Goal: Task Accomplishment & Management: Complete application form

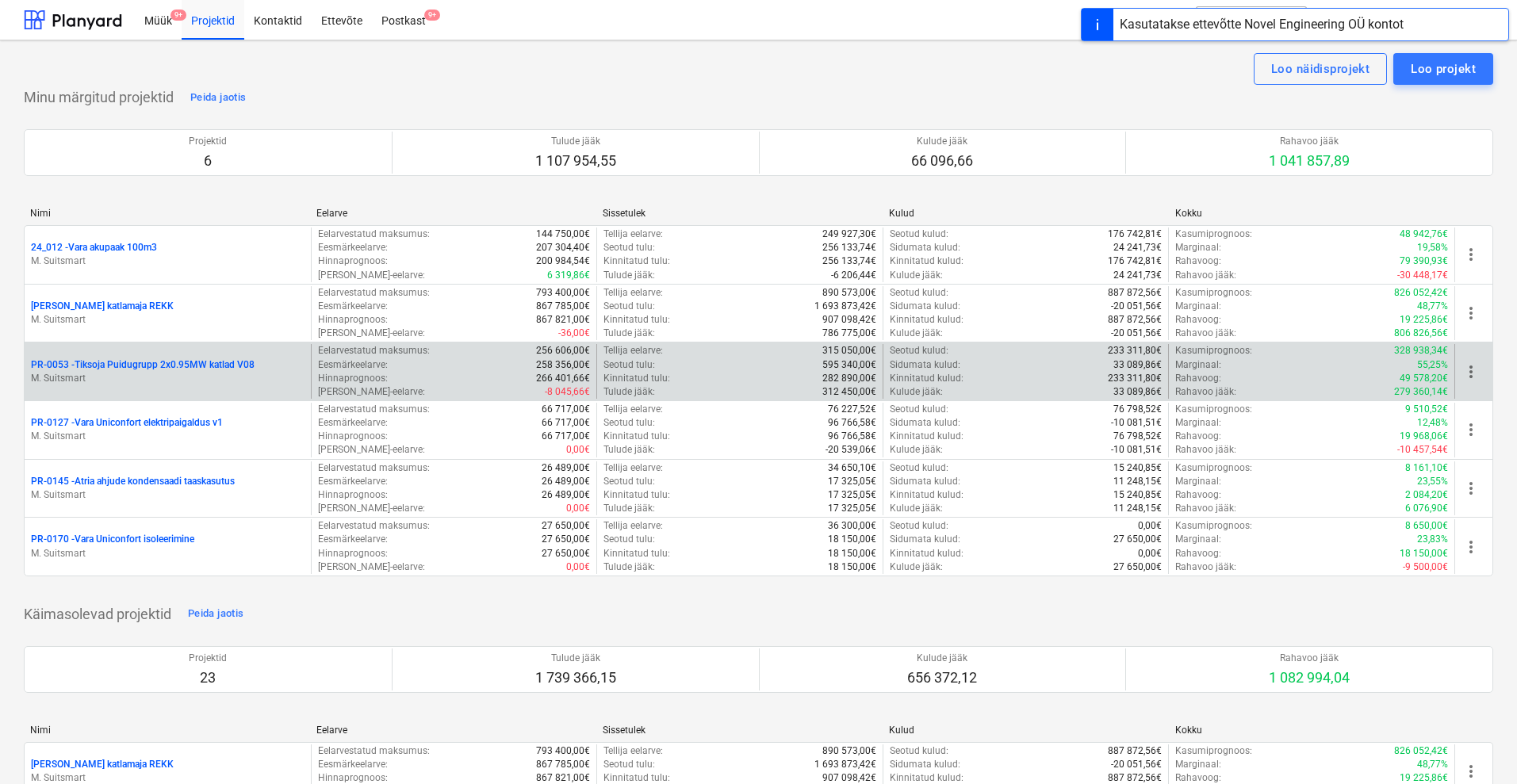
click at [142, 358] on p "PR-0053 - Tiksoja Puidugrupp 2x0.95MW katlad V08" at bounding box center [143, 364] width 223 height 13
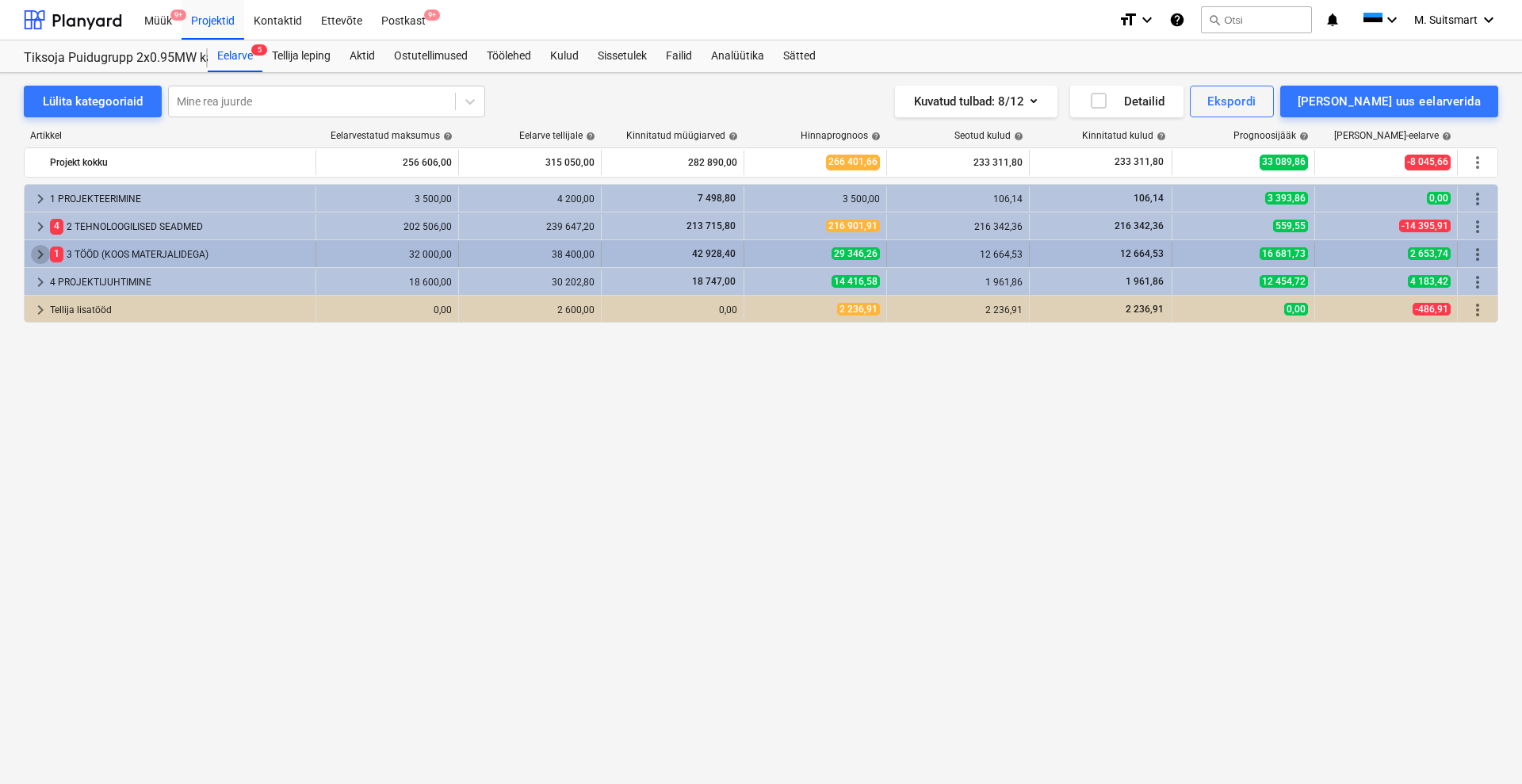
click at [40, 246] on span "keyboard_arrow_right" at bounding box center [40, 254] width 19 height 19
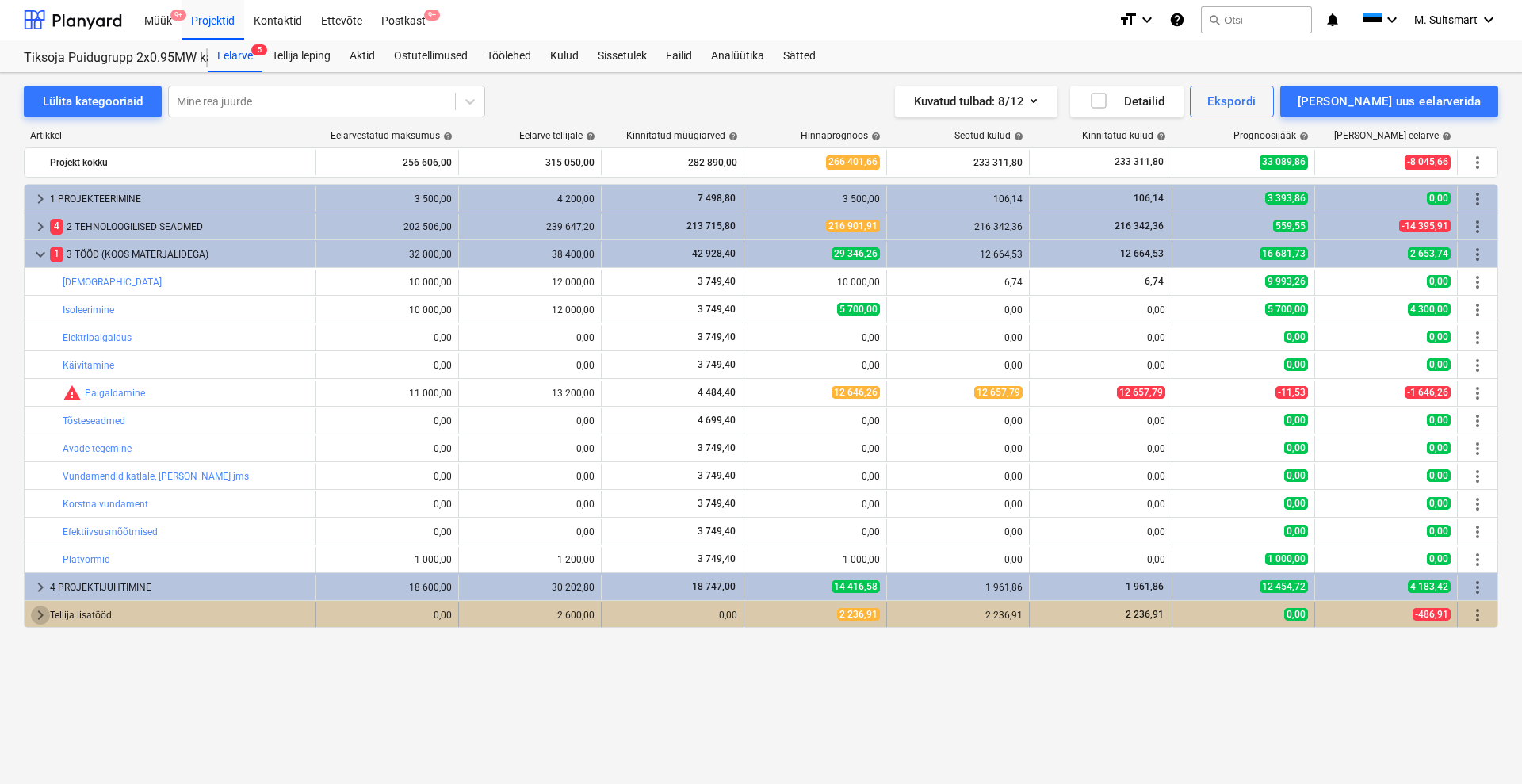
click at [38, 613] on span "keyboard_arrow_right" at bounding box center [40, 614] width 19 height 19
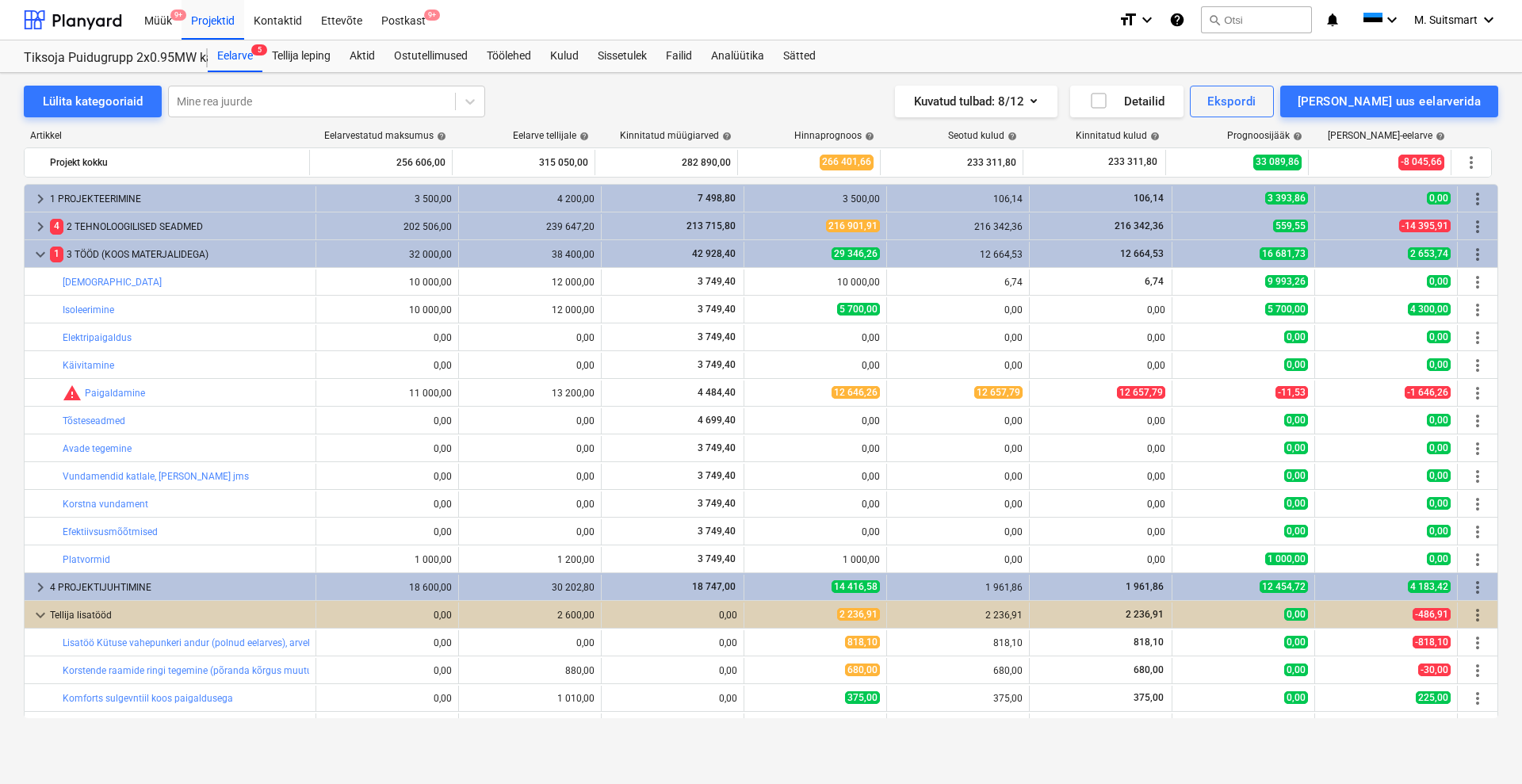
scroll to position [21, 0]
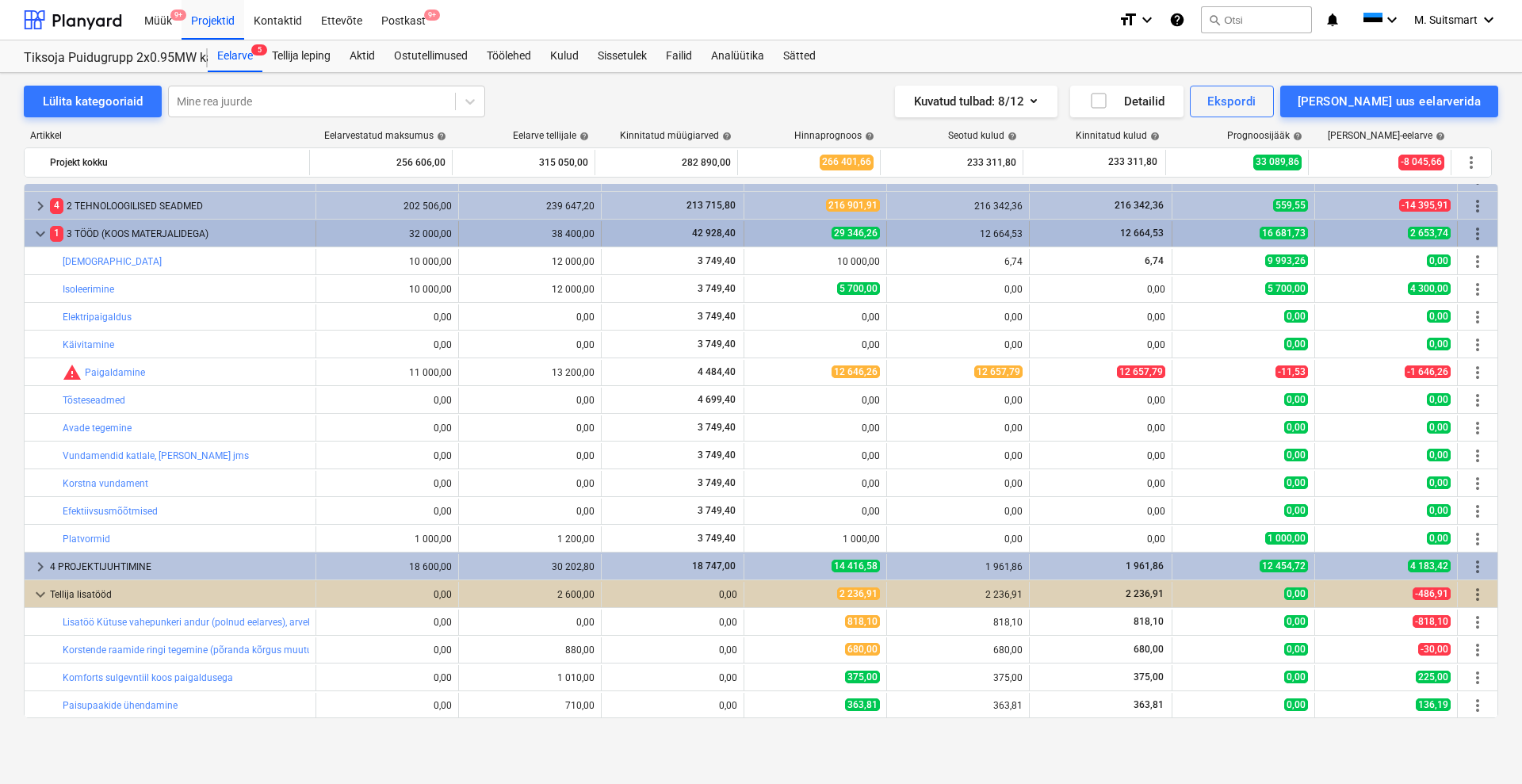
click at [46, 233] on span "keyboard_arrow_down" at bounding box center [40, 233] width 19 height 19
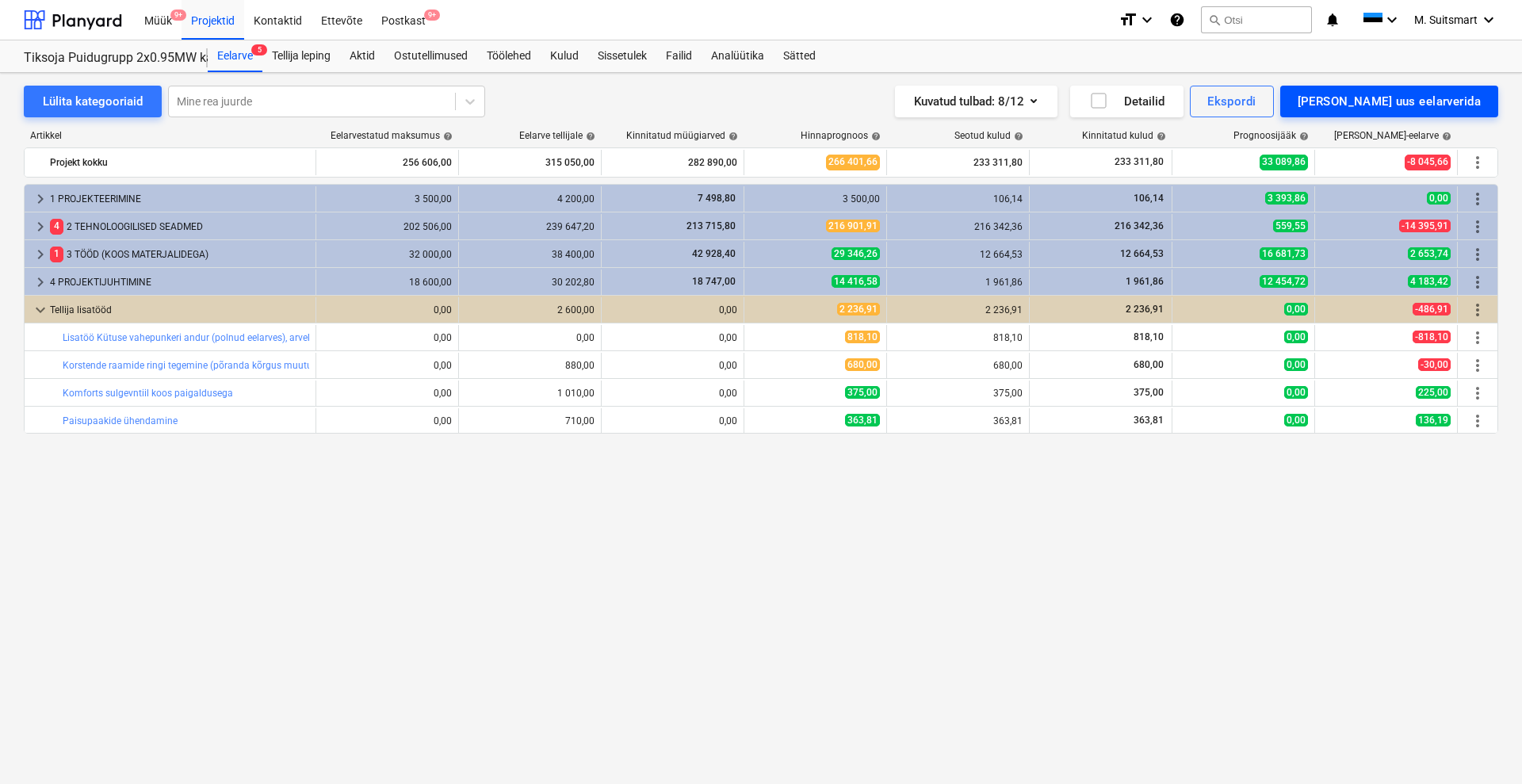
click at [1443, 94] on div "[PERSON_NAME] uus eelarverida" at bounding box center [1389, 101] width 183 height 21
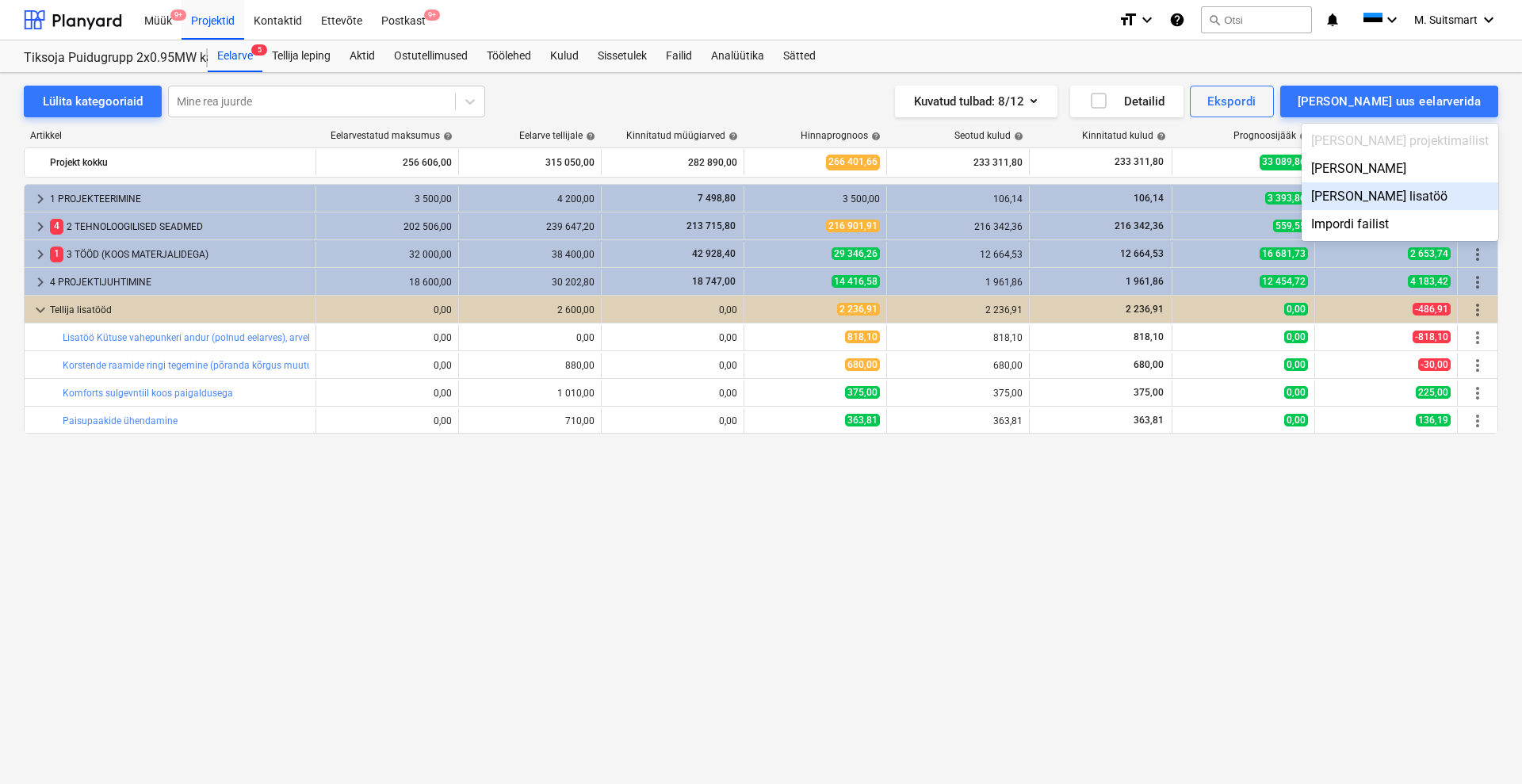
click at [1435, 187] on div "[PERSON_NAME] lisatöö" at bounding box center [1400, 196] width 197 height 28
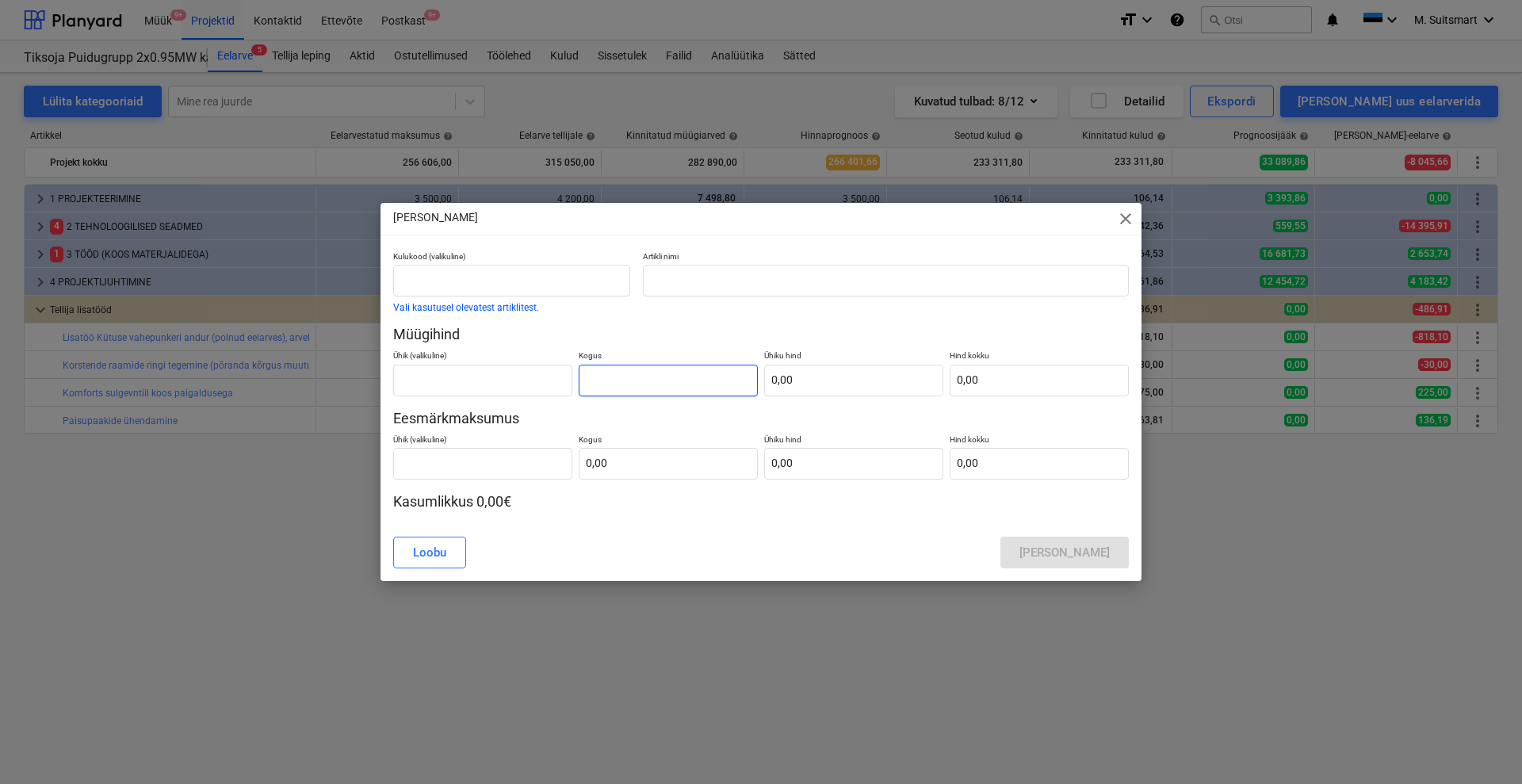
click at [626, 385] on input "text" at bounding box center [668, 380] width 180 height 32
type input "1,00"
type input "0,00"
click at [634, 449] on input "text" at bounding box center [668, 464] width 180 height 32
type input "1,00"
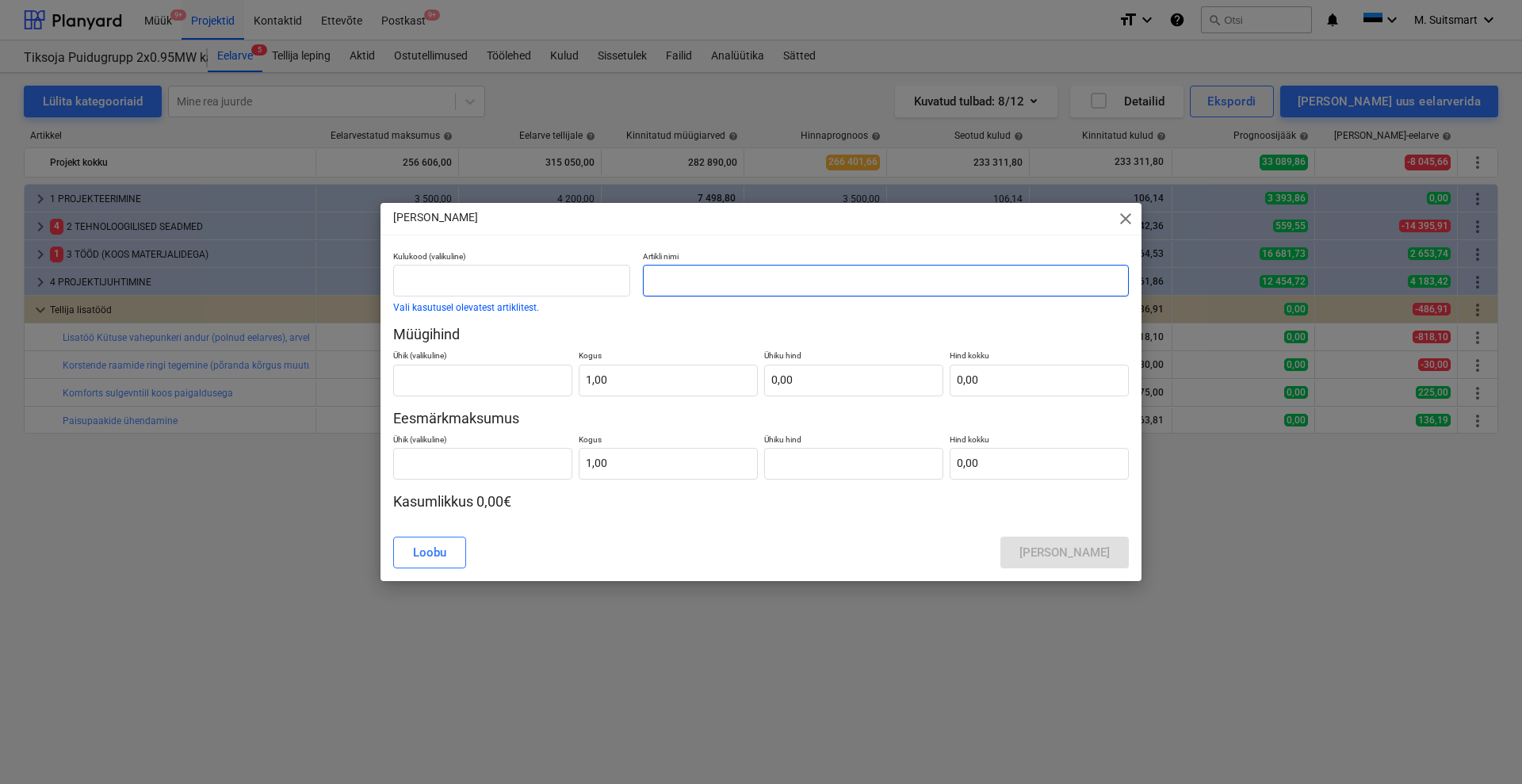
type input "0,00"
click at [681, 283] on input "text" at bounding box center [886, 280] width 486 height 32
type input "T"
type input "Pealevoolu [PERSON_NAME] tõstmine, kanduriposti tegemine"
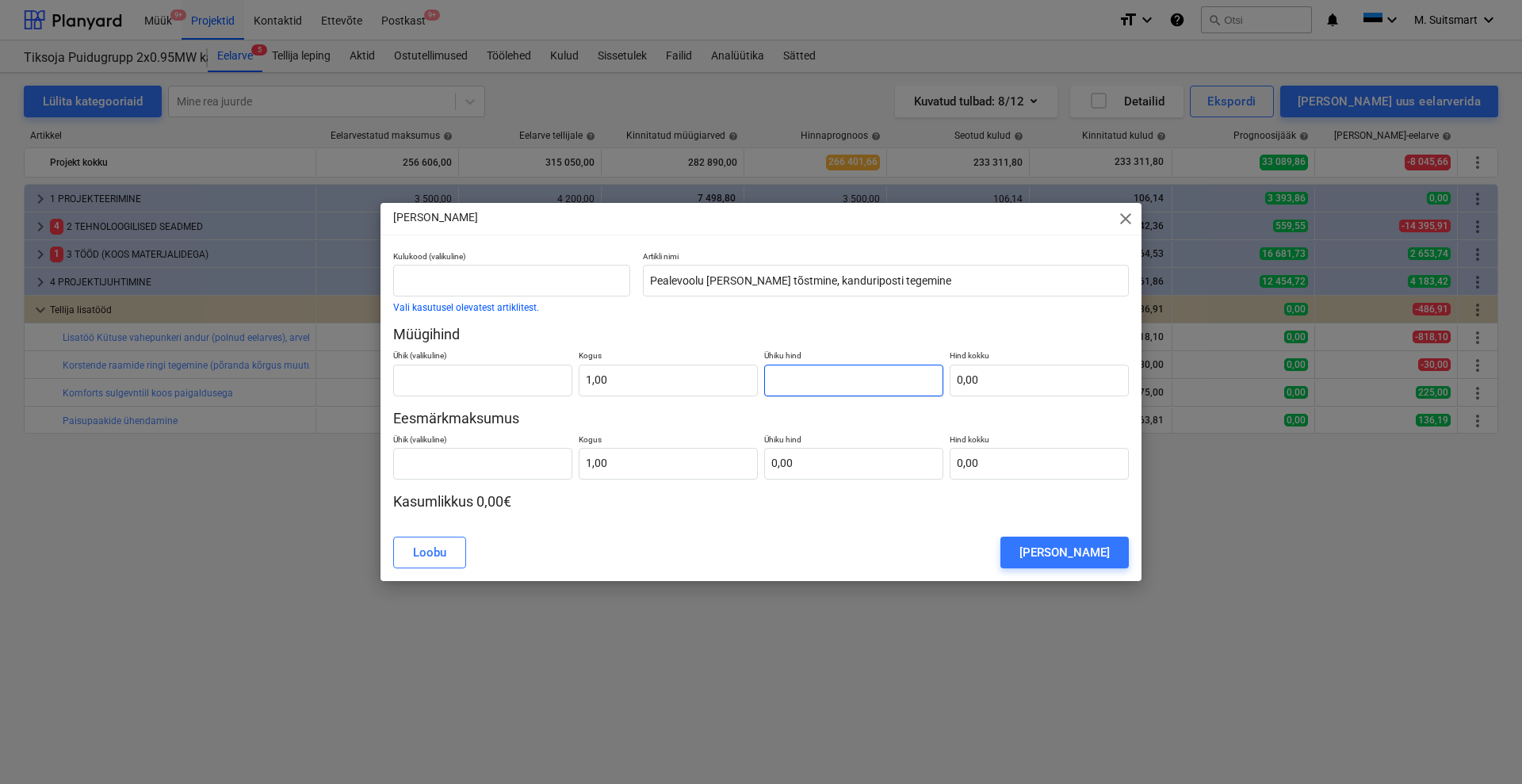
click at [816, 378] on input "text" at bounding box center [854, 380] width 180 height 32
type input "0,00"
click at [827, 462] on input "text" at bounding box center [854, 464] width 180 height 32
type input "1"
type input "0,00"
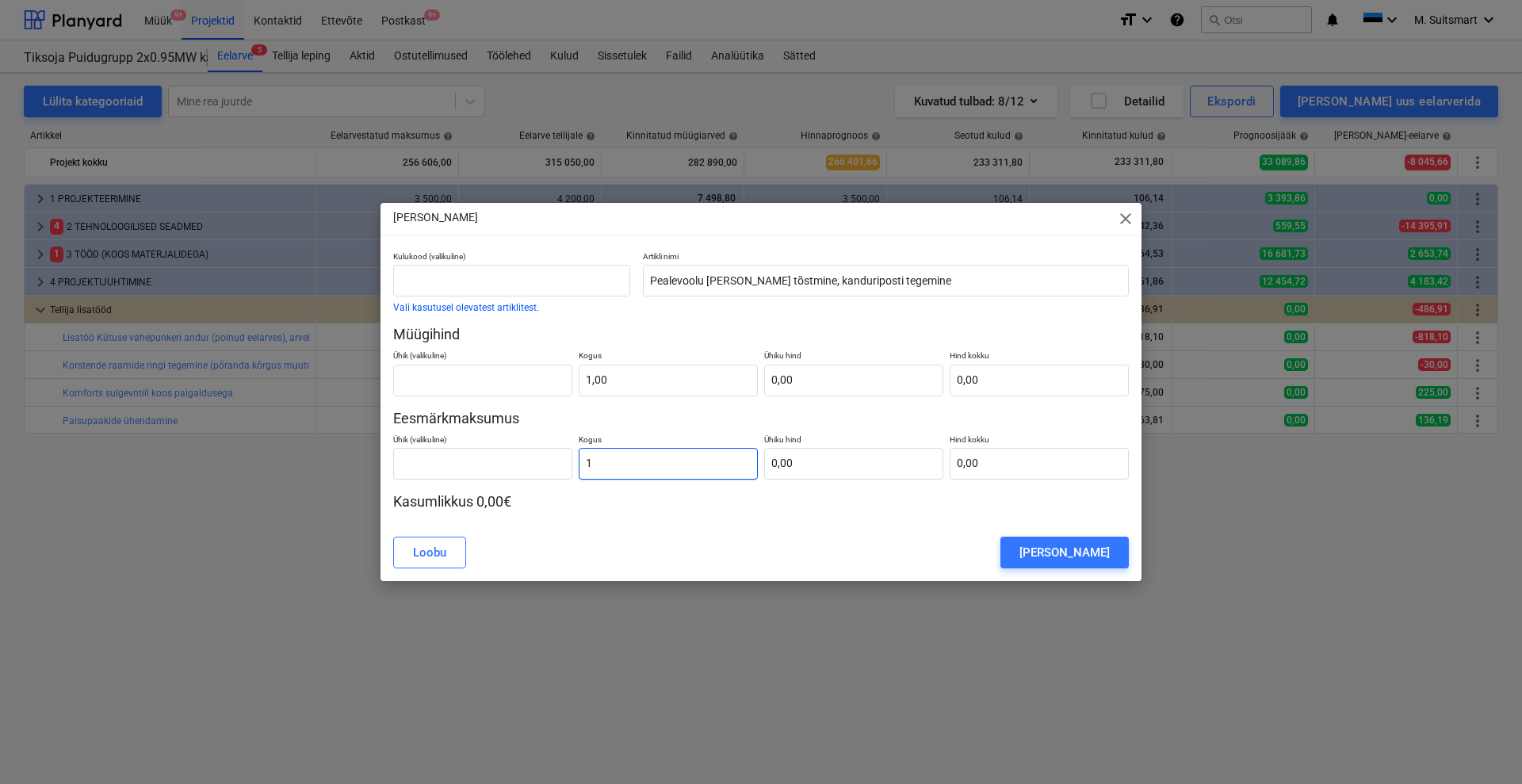
click at [616, 456] on input "1" at bounding box center [668, 464] width 180 height 32
type input "1,00"
click at [849, 468] on input "text" at bounding box center [854, 464] width 180 height 32
type input "1"
type input "1,00"
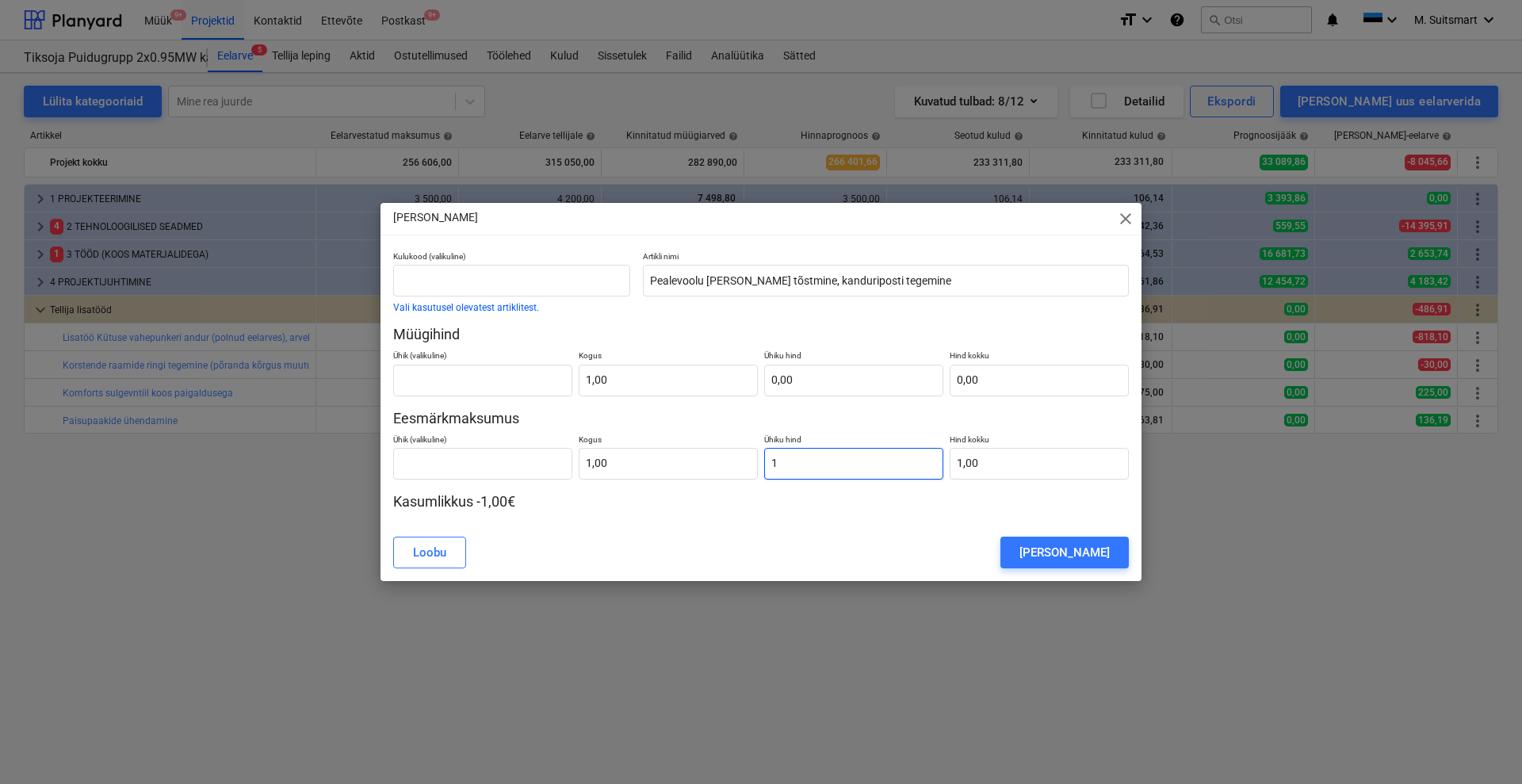
type input "13"
type input "13,00"
type input "130"
type input "130,00"
type input "1300"
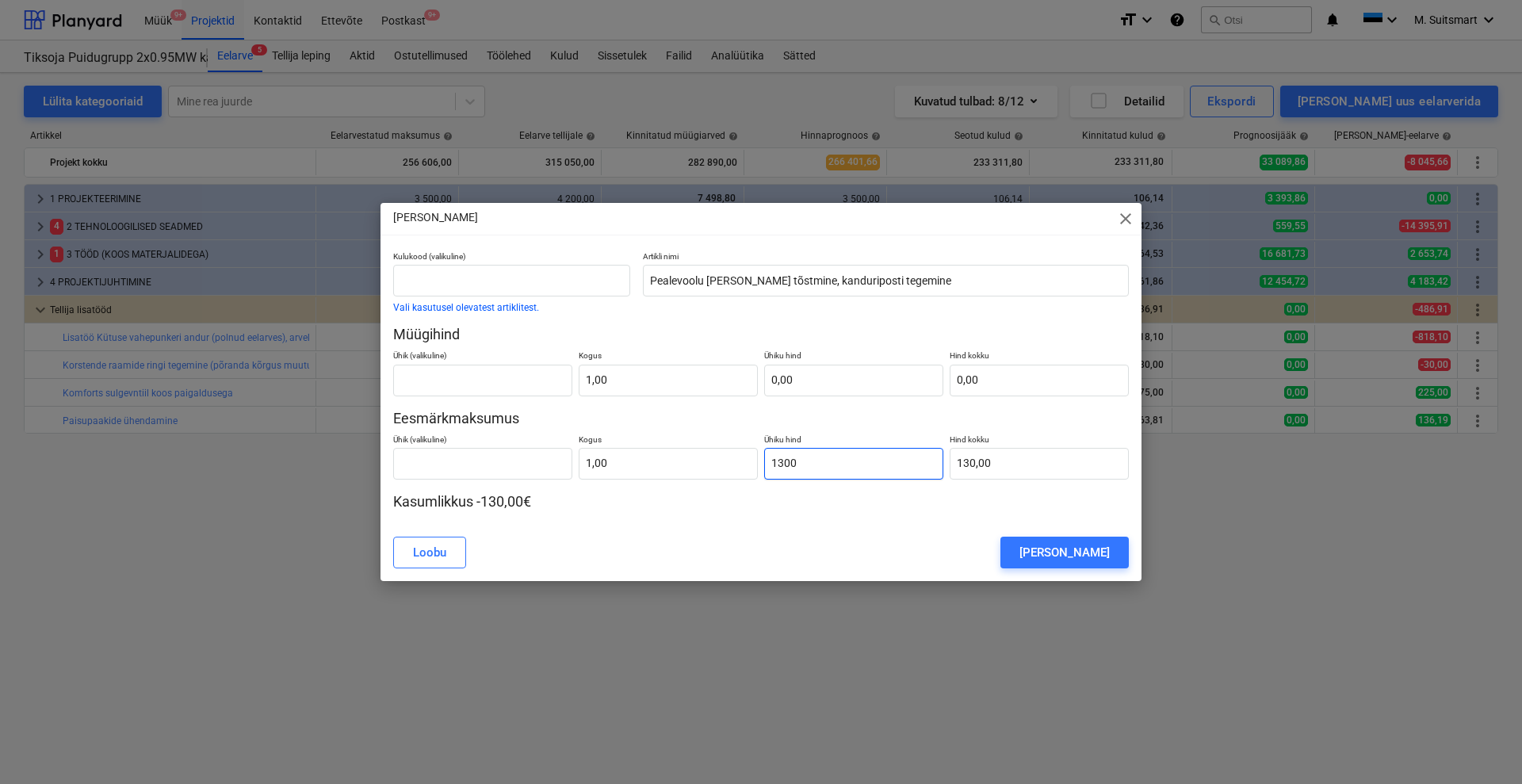
type input "1 300,00"
type input "1300"
type input "1 300,00"
click at [819, 368] on input "text" at bounding box center [854, 380] width 180 height 32
type input "1"
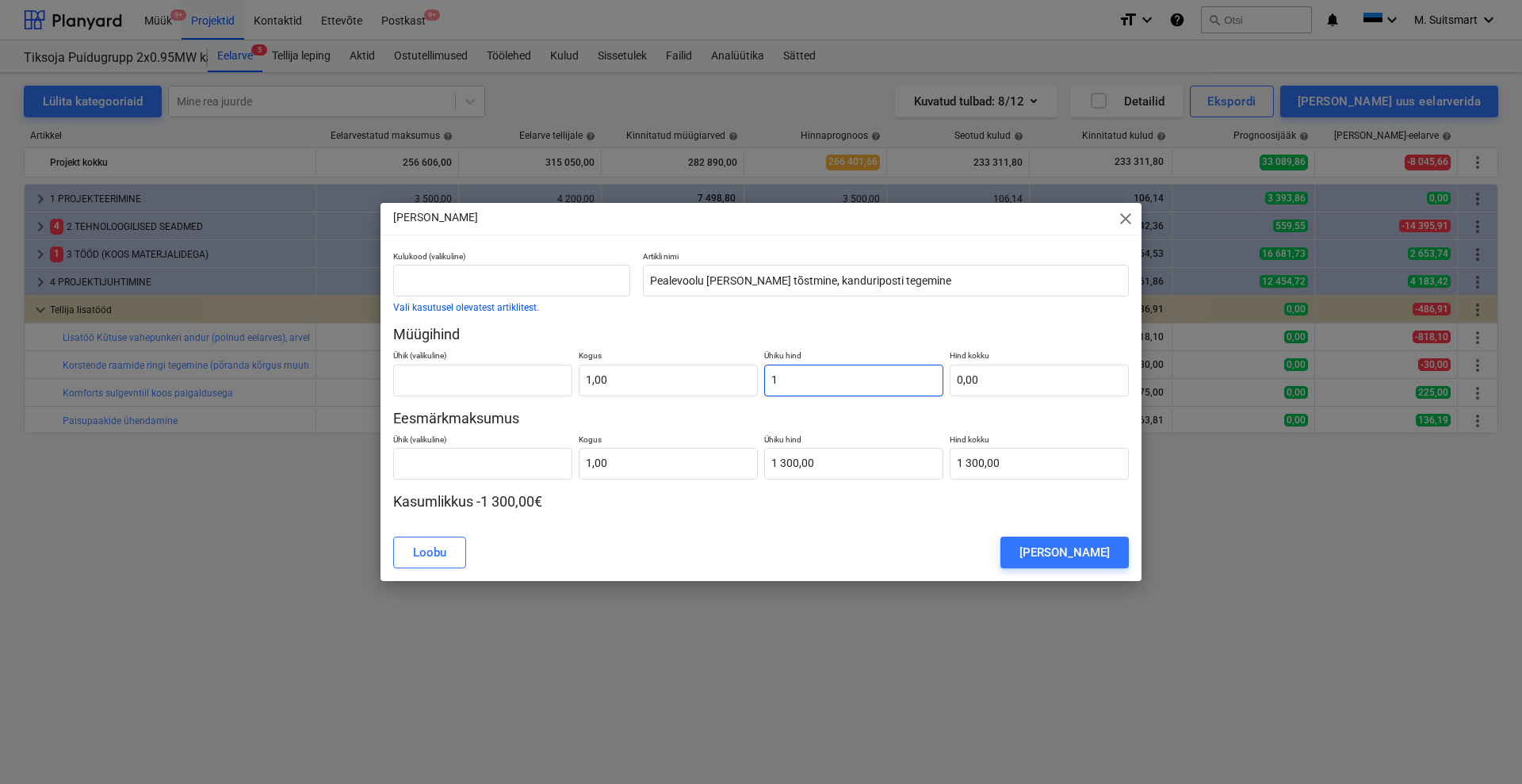
type input "1,00"
type input "16"
type input "16,00"
type input "165"
type input "165,00"
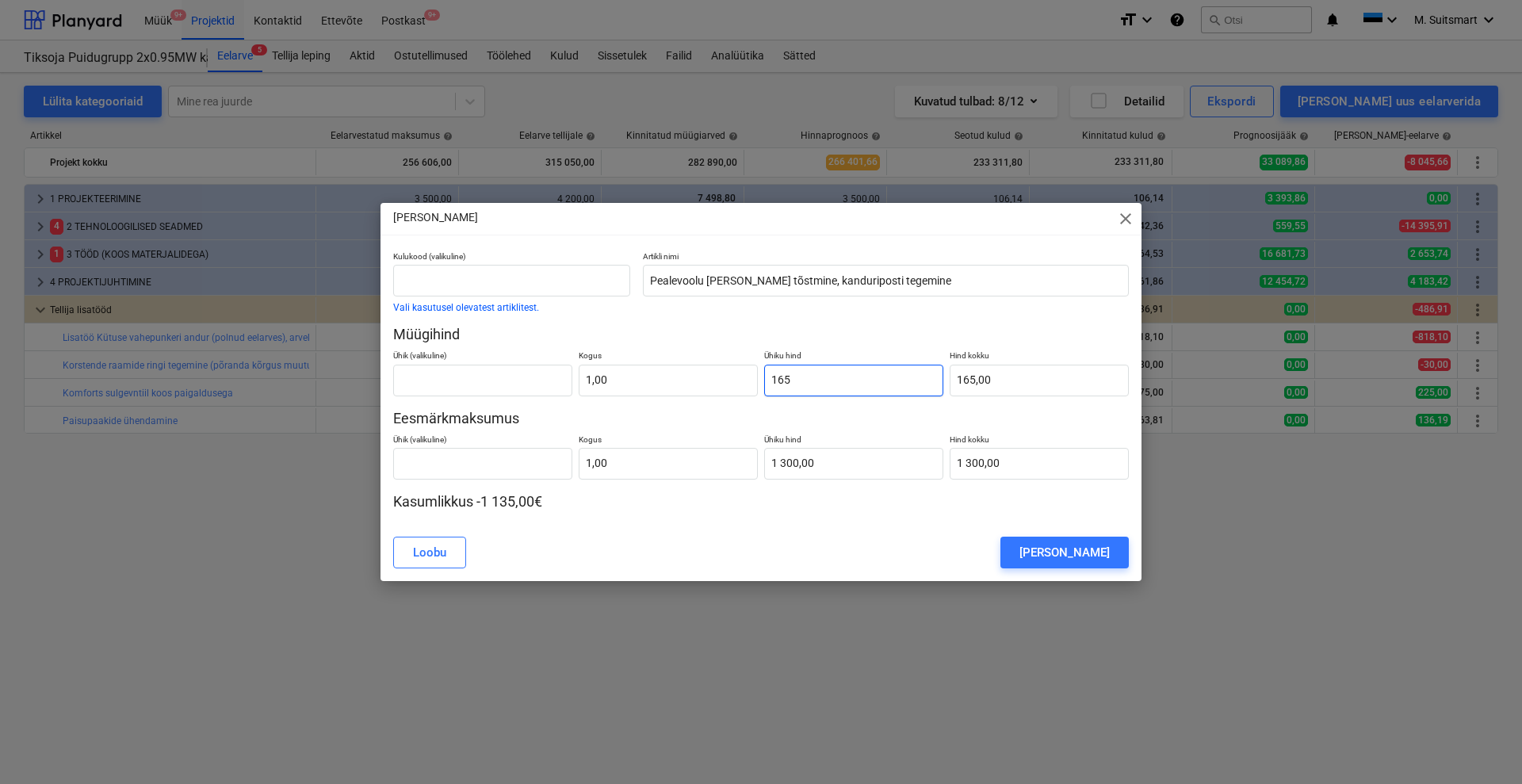
type input "1650"
type input "1 650,00"
click at [1066, 554] on div "[PERSON_NAME]" at bounding box center [1064, 552] width 90 height 21
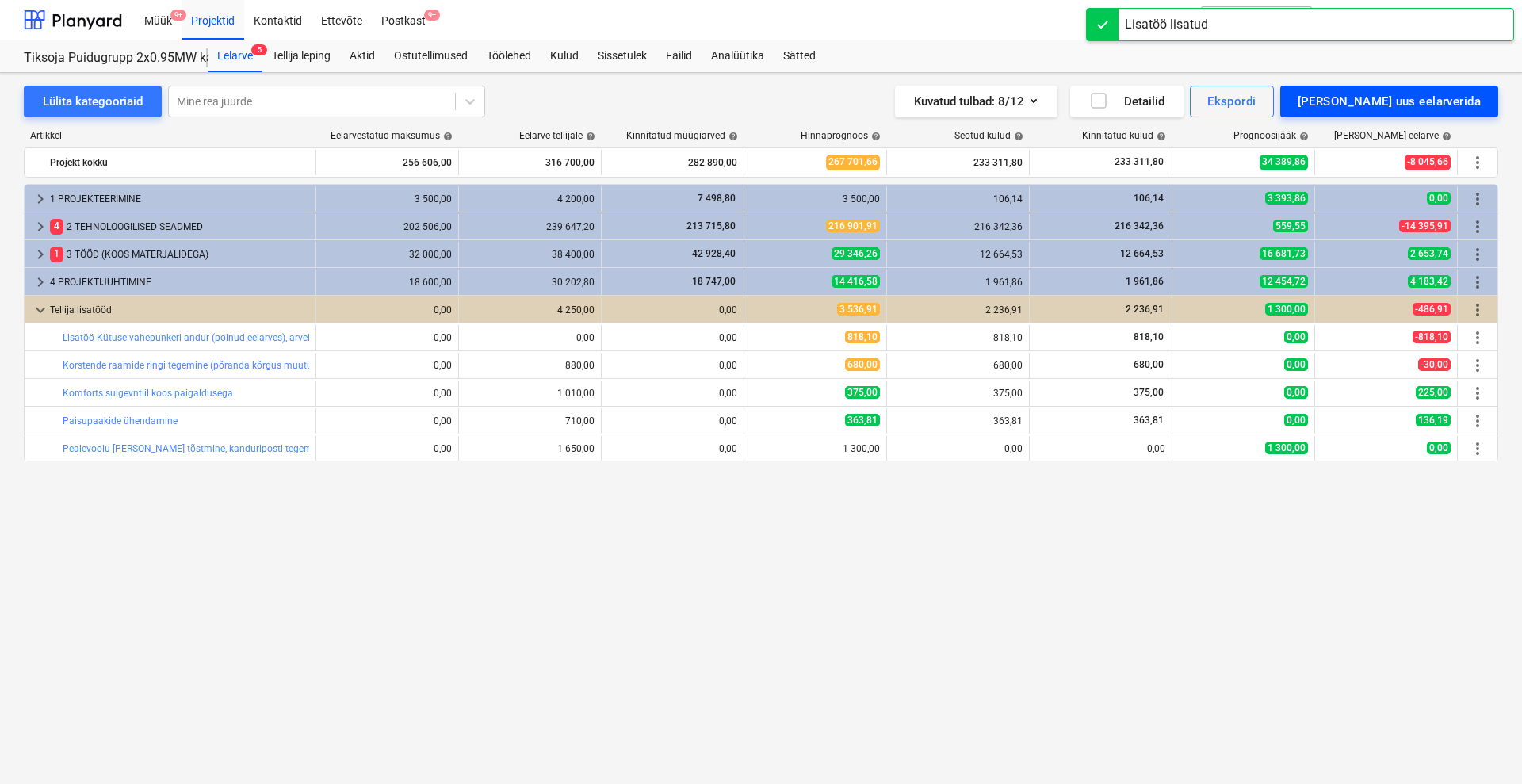
click at [1455, 102] on div "[PERSON_NAME] uus eelarverida" at bounding box center [1389, 101] width 183 height 21
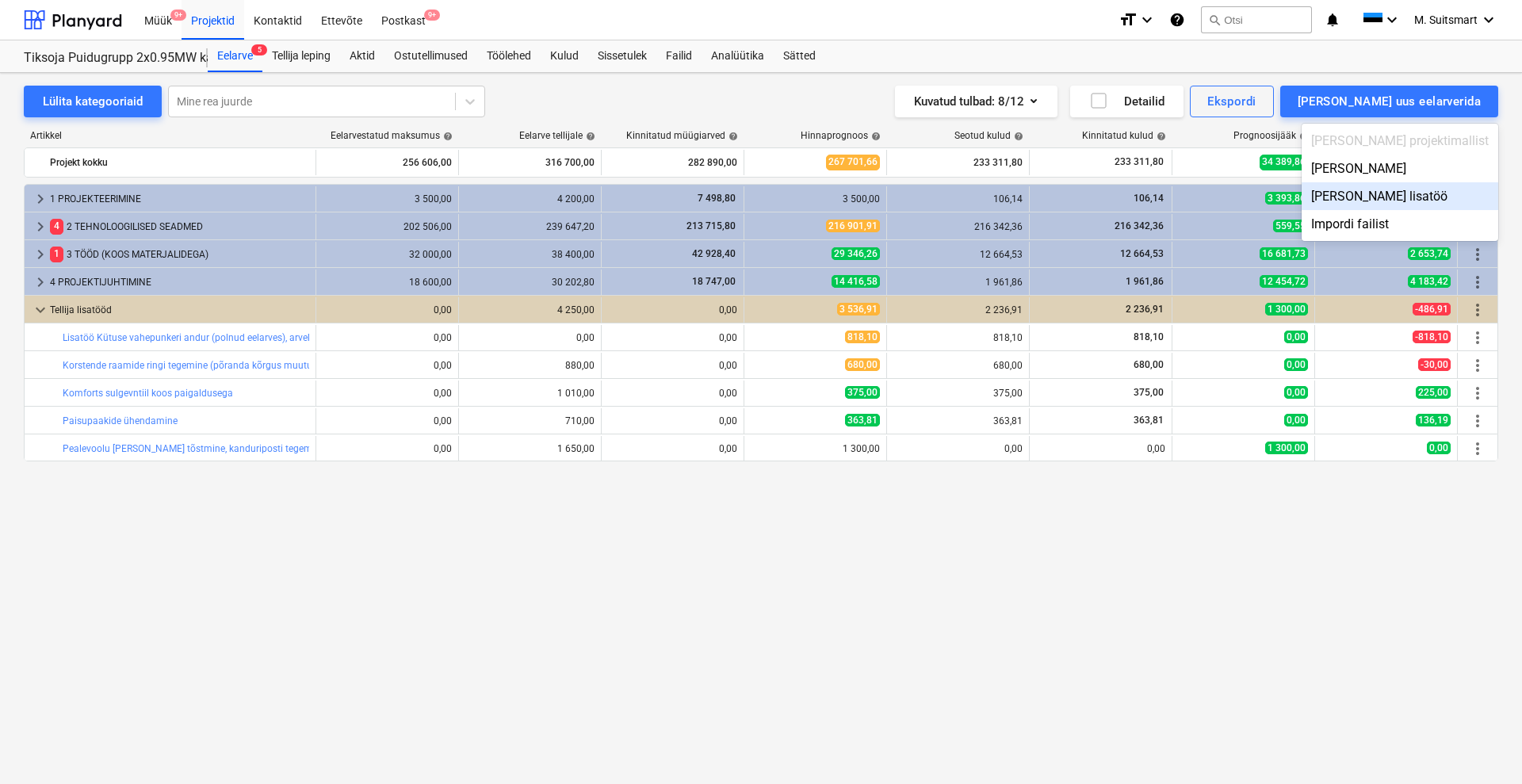
click at [1467, 193] on div "[PERSON_NAME] lisatöö" at bounding box center [1400, 196] width 197 height 28
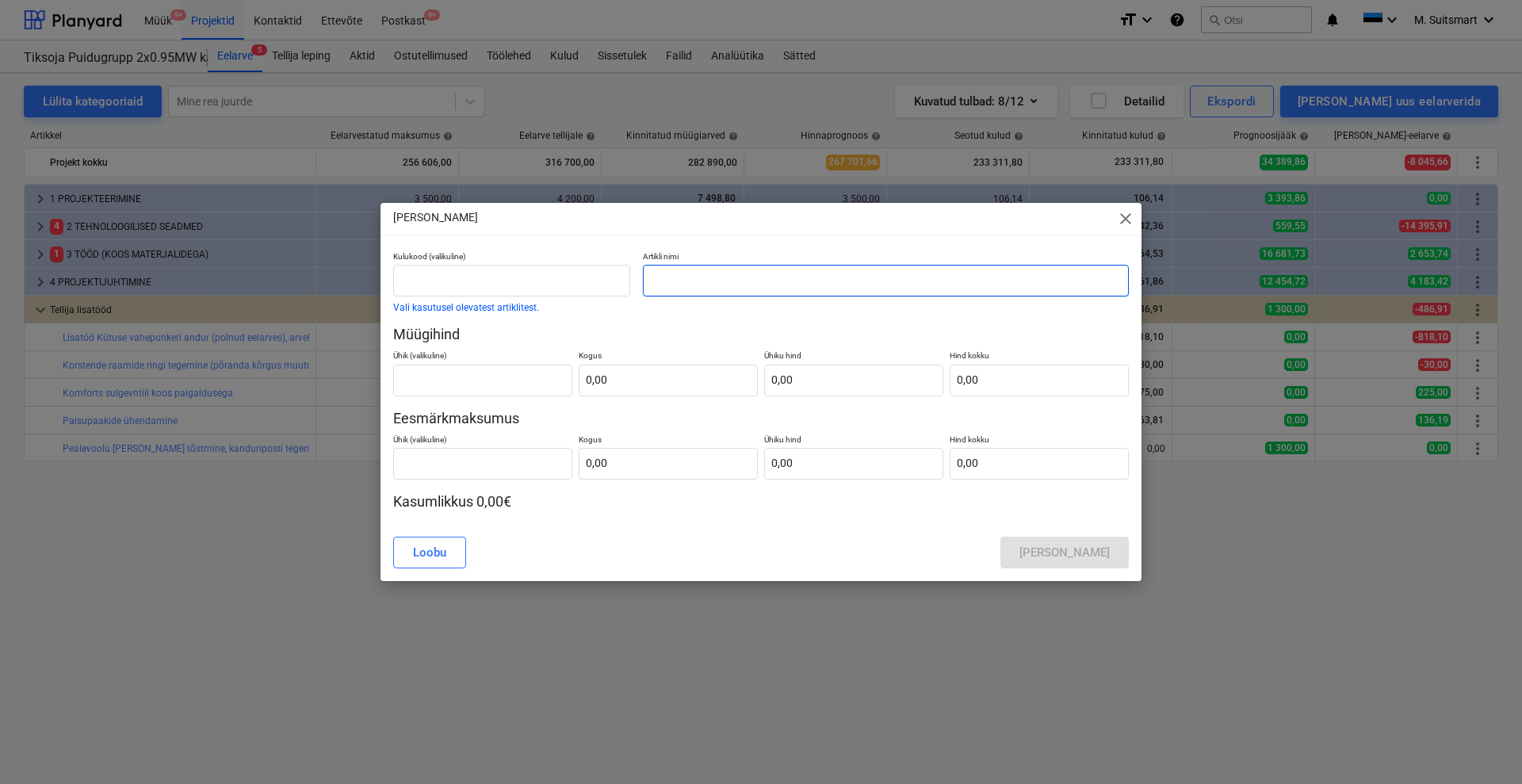
click at [704, 273] on input "text" at bounding box center [886, 280] width 486 height 32
type input "T"
type input "Olemasoleva tuhateo ringiehitus"
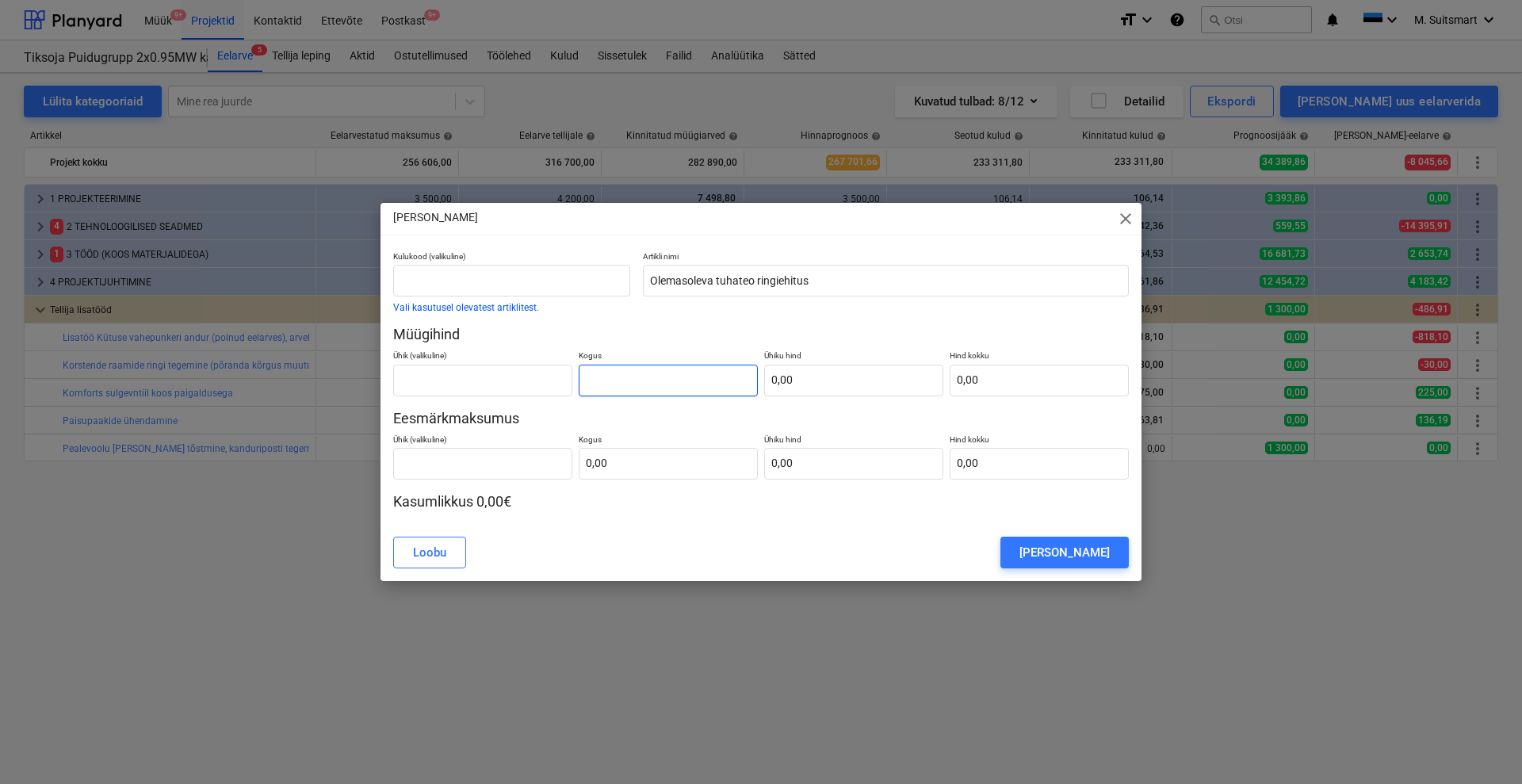
click at [625, 384] on input "text" at bounding box center [668, 380] width 180 height 32
type input "1,00"
type input "7"
type input "7,00"
type input "70"
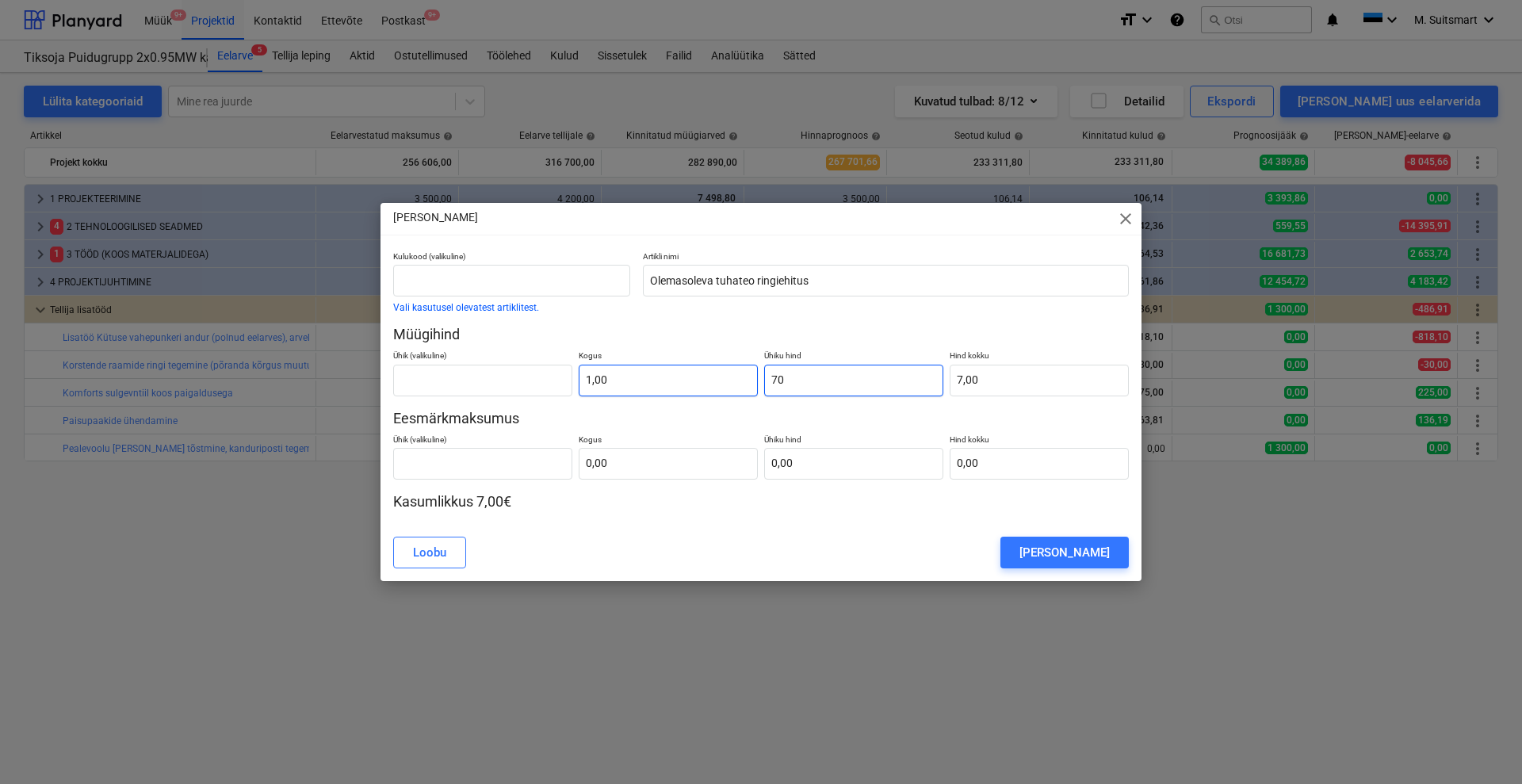
type input "70,00"
type input "700"
type input "700,00"
click at [600, 461] on input "text" at bounding box center [668, 464] width 180 height 32
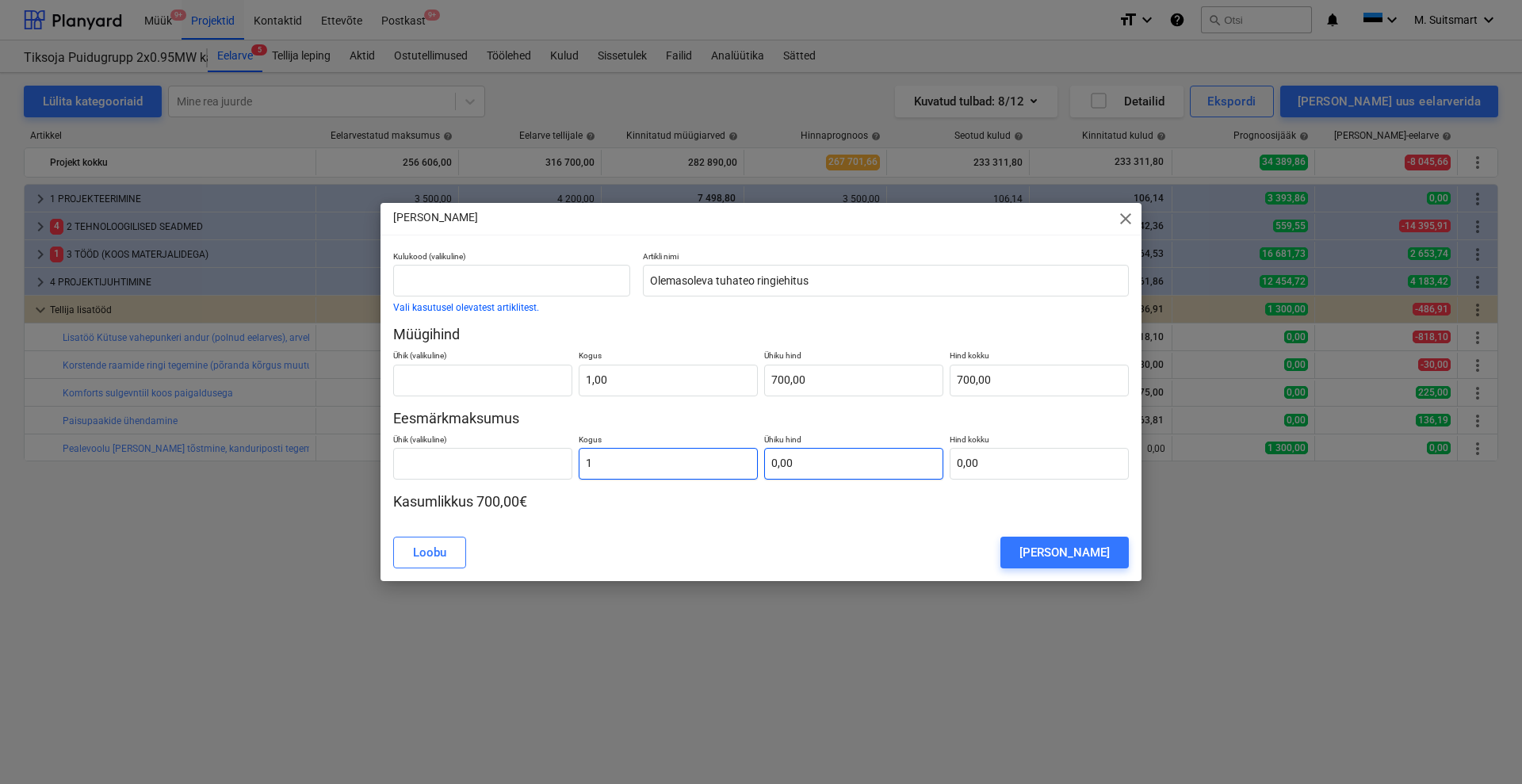
type input "1,00"
type input "5"
type input "5,00"
type input "55"
type input "55,00"
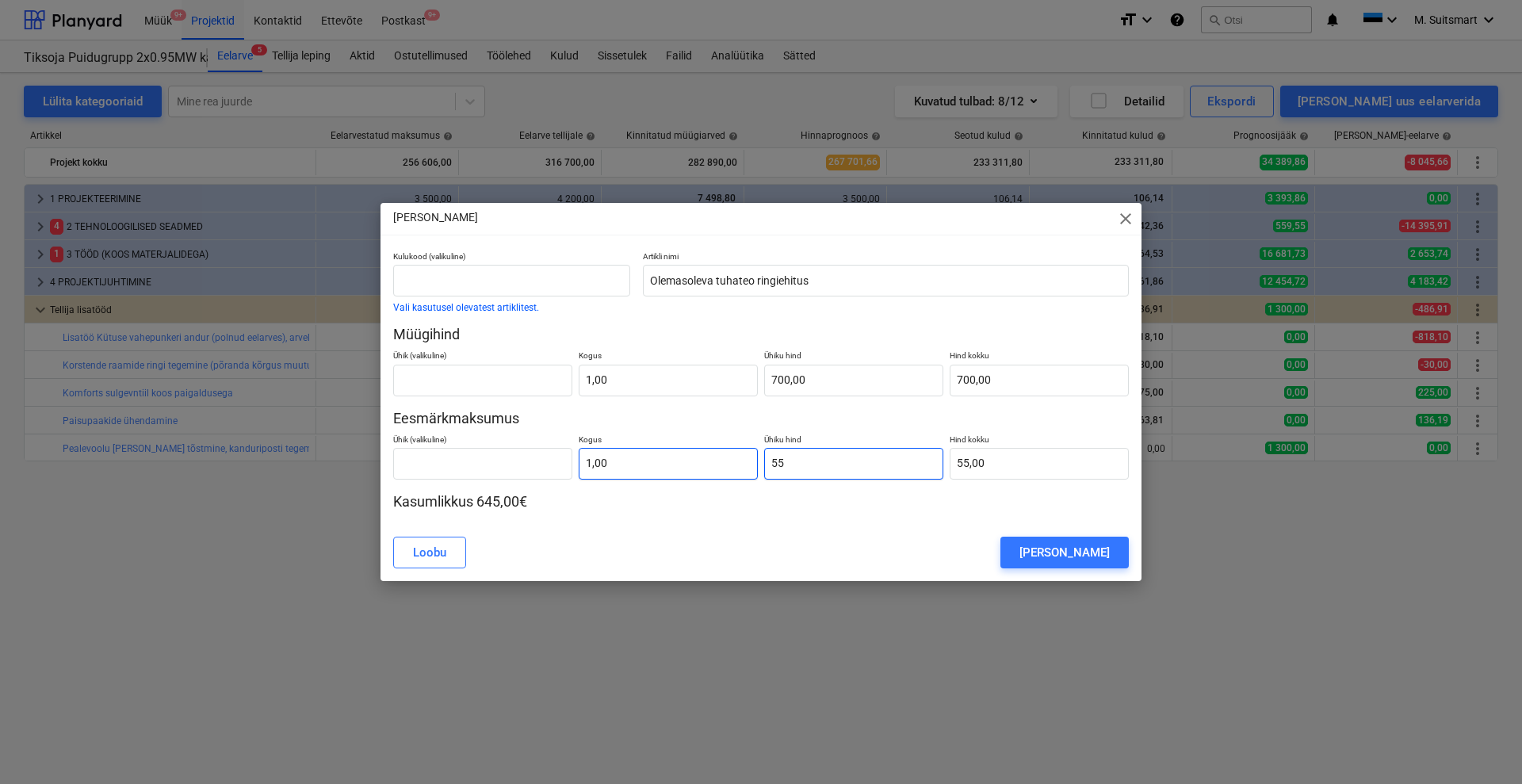
type input "550"
type input "550,00"
click at [810, 537] on div "[PERSON_NAME] lisatöö" at bounding box center [761, 553] width 736 height 32
click at [822, 455] on input "550" at bounding box center [854, 464] width 180 height 32
type input "55"
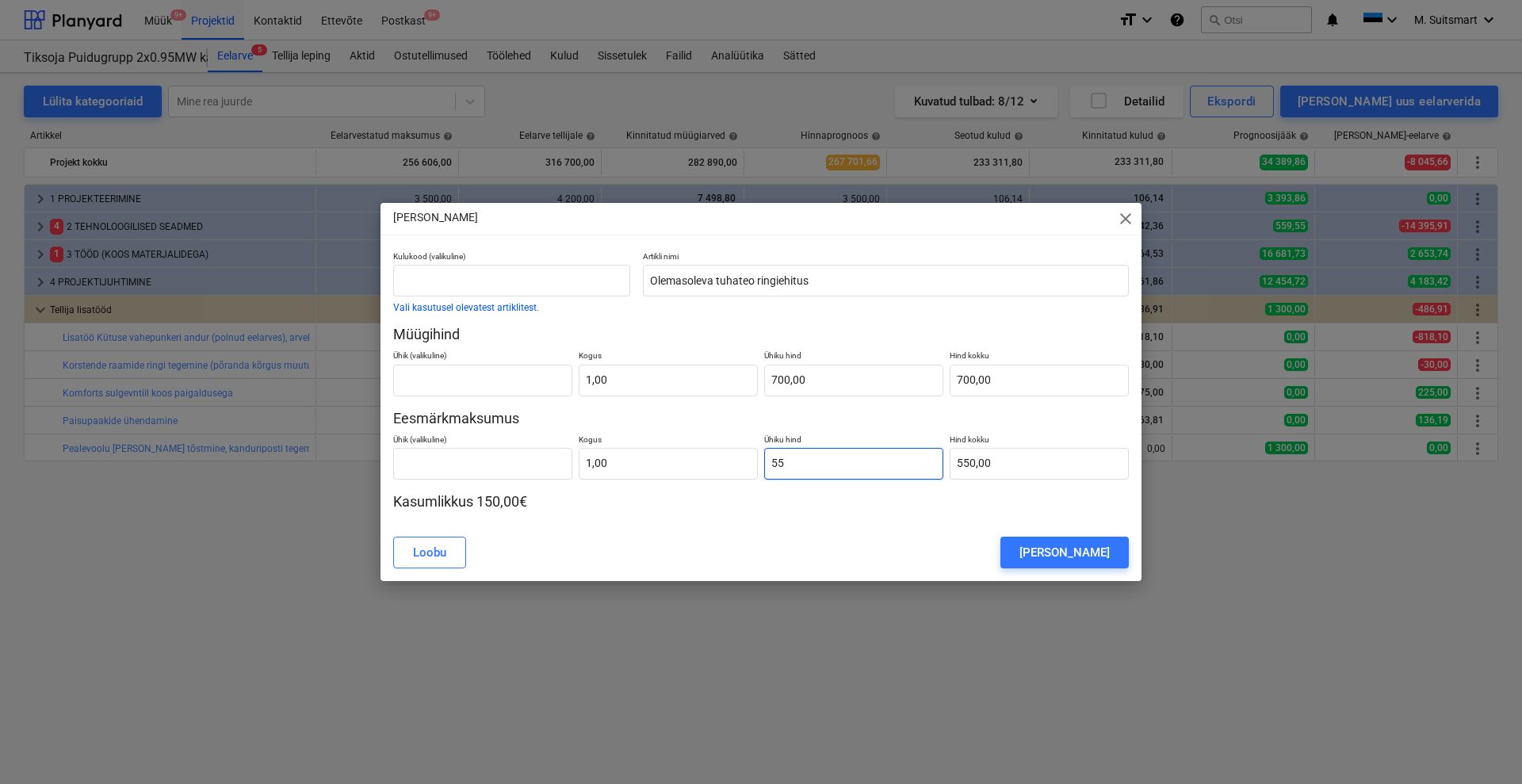
type input "55,00"
type input "5"
type input "5,00"
type input "0,00"
type input "6"
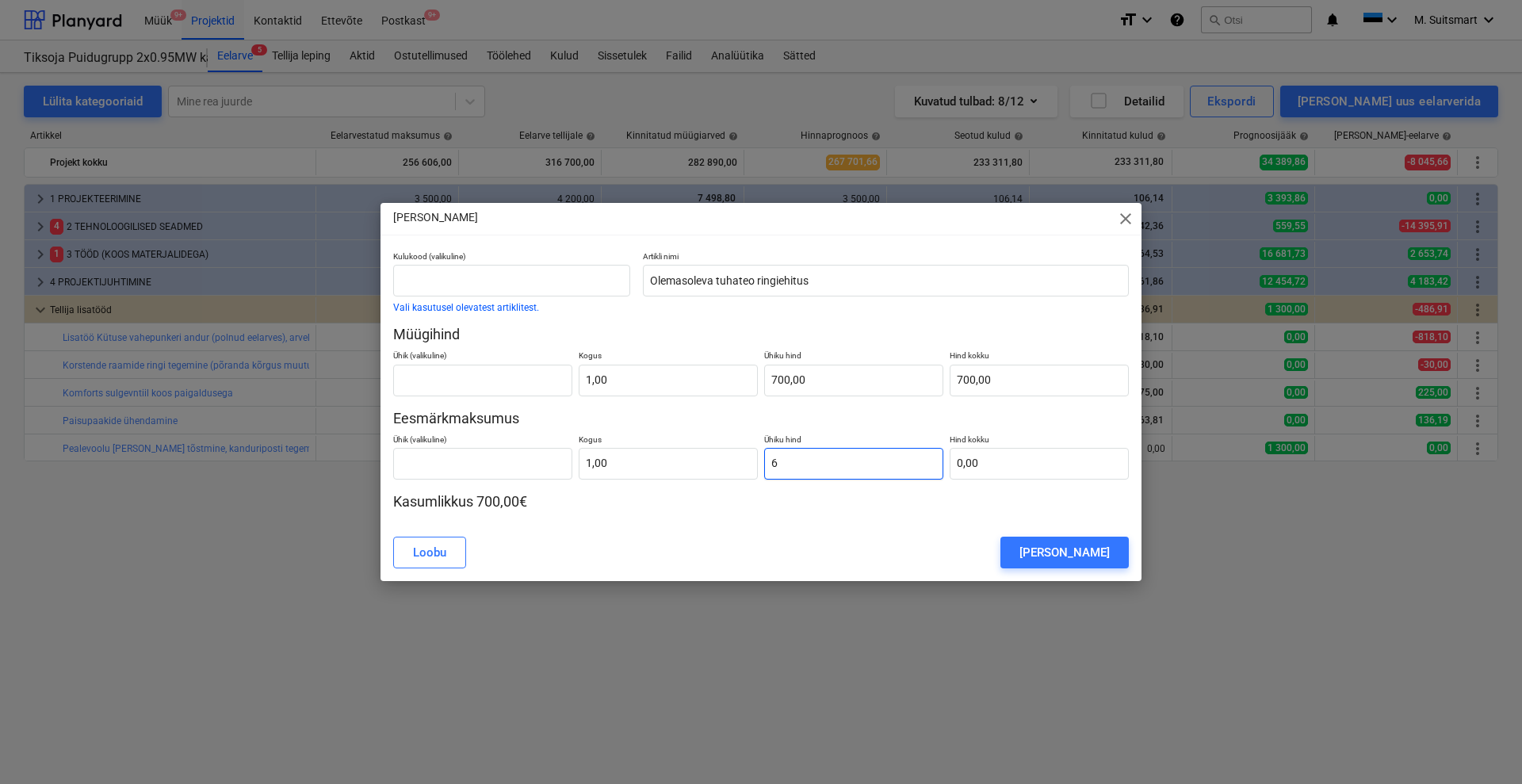
type input "6,00"
type input "60"
type input "60,00"
type input "600"
type input "600,00"
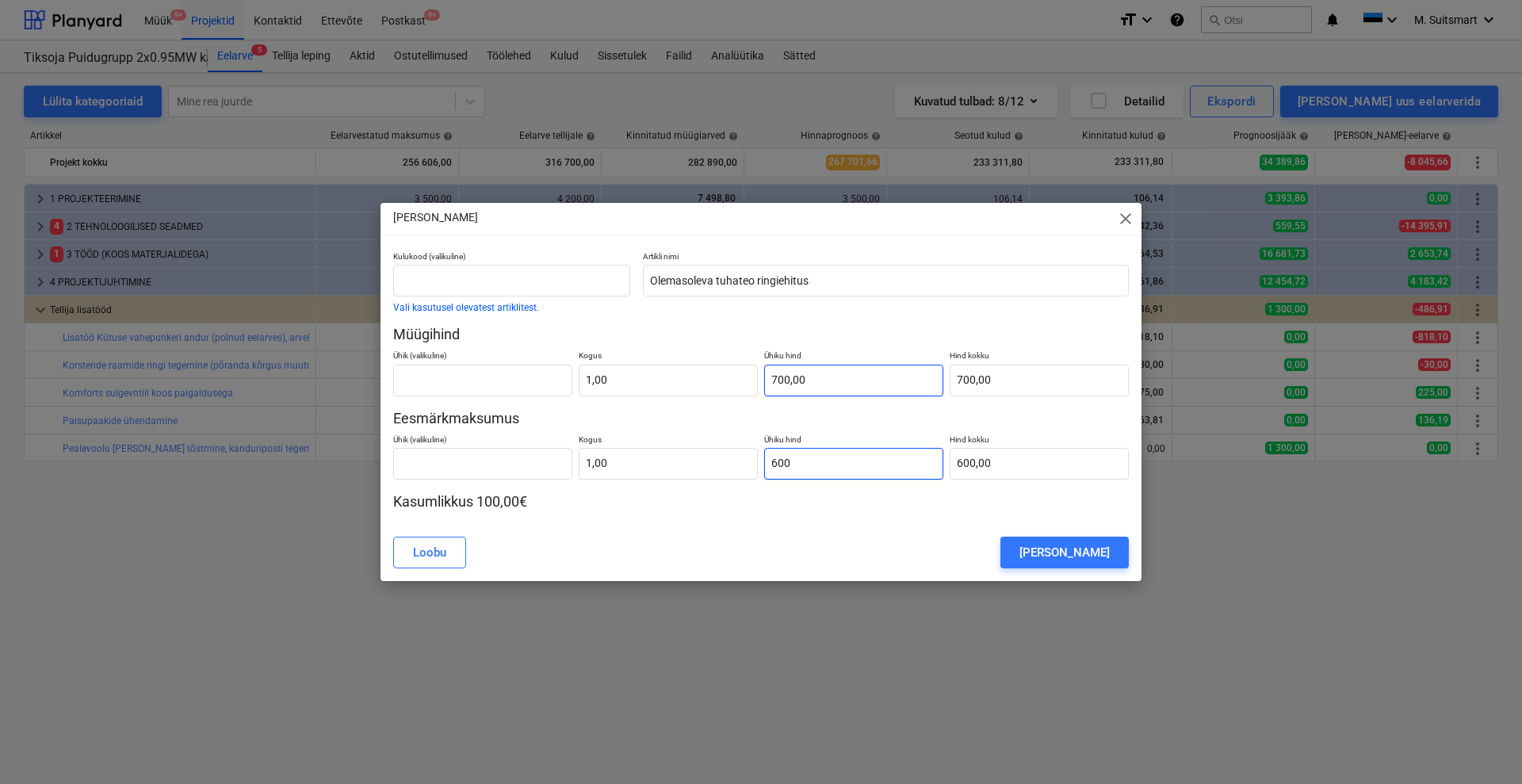
type input "600"
type input "700"
type input "600,00"
click at [787, 378] on input "700" at bounding box center [854, 380] width 180 height 32
type input "70"
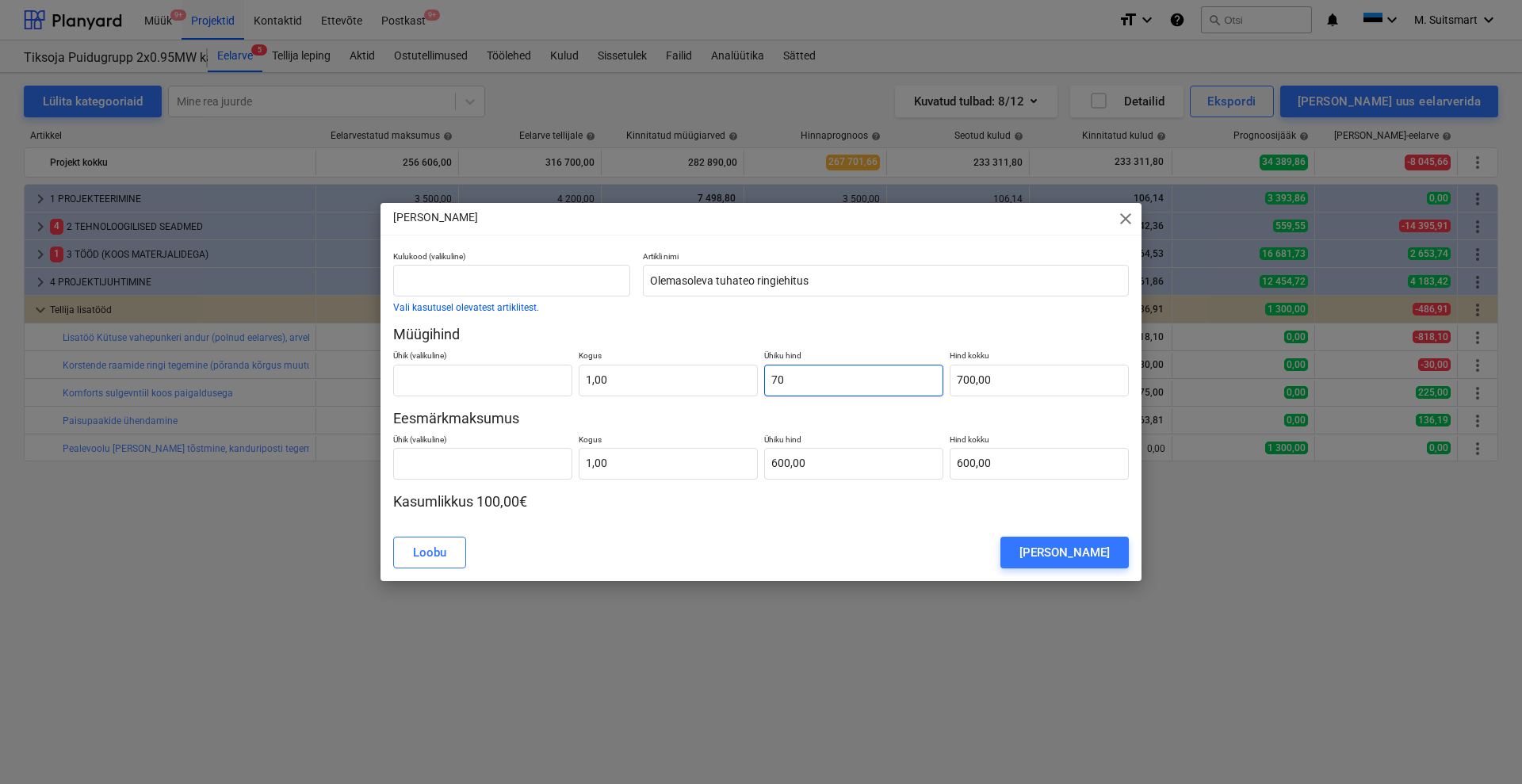
type input "70,00"
type input "750"
type input "750,00"
click at [1073, 546] on div "[PERSON_NAME]" at bounding box center [1064, 552] width 90 height 21
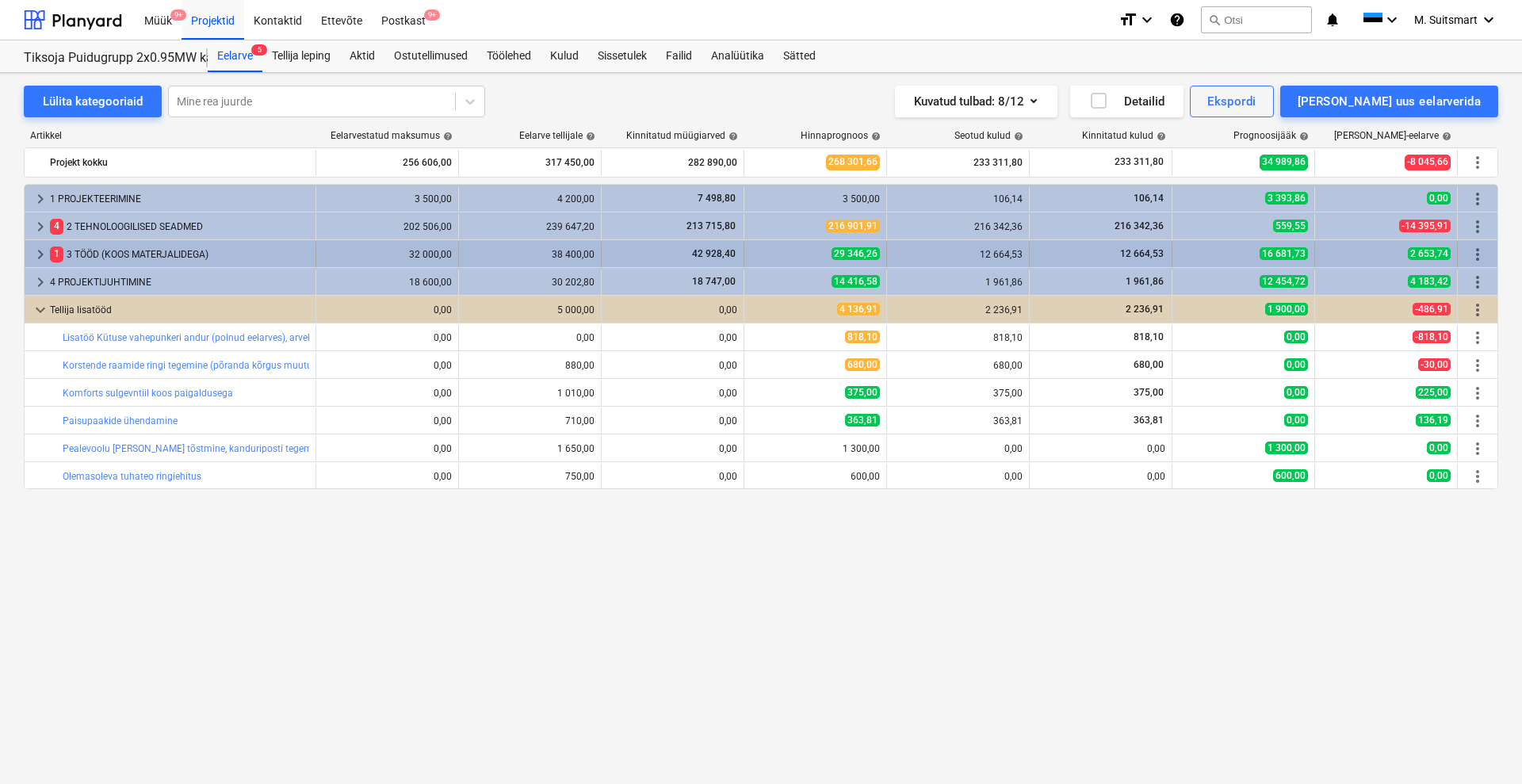
click at [44, 251] on span "keyboard_arrow_right" at bounding box center [40, 254] width 19 height 19
